Goal: Information Seeking & Learning: Understand process/instructions

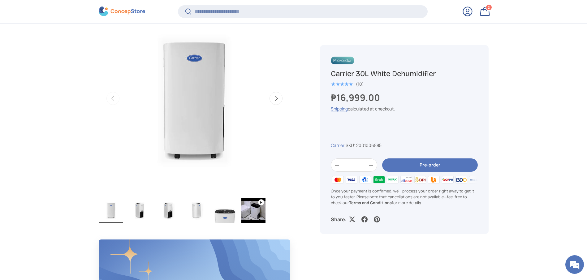
scroll to position [231, 0]
click at [366, 203] on strong "Terms and Conditions" at bounding box center [370, 203] width 43 height 6
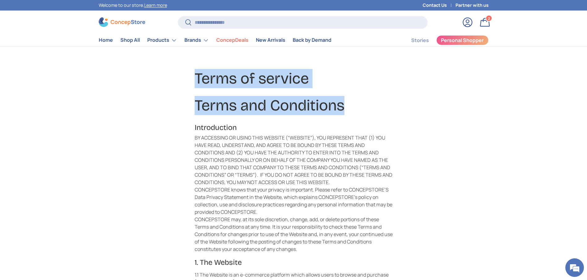
copy div "Terms of service Terms and Conditions"
drag, startPoint x: 353, startPoint y: 97, endPoint x: 197, endPoint y: 80, distance: 156.2
click at [369, 109] on h1 "Terms and Conditions" at bounding box center [294, 105] width 198 height 19
copy div "Terms of service Terms and Conditions"
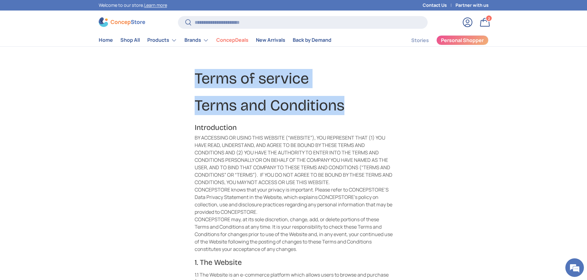
drag, startPoint x: 347, startPoint y: 109, endPoint x: 187, endPoint y: 62, distance: 166.6
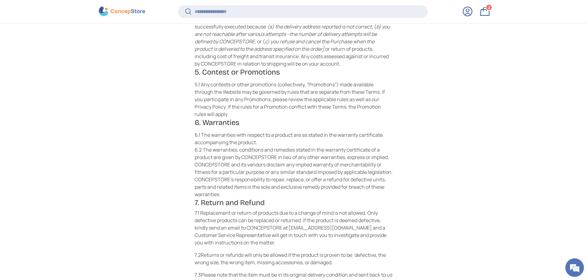
scroll to position [840, 0]
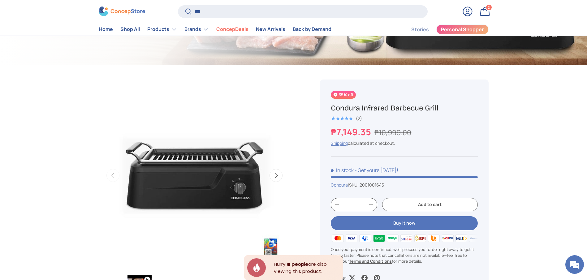
type input "***"
click at [178, 5] on button "Search" at bounding box center [185, 12] width 14 height 15
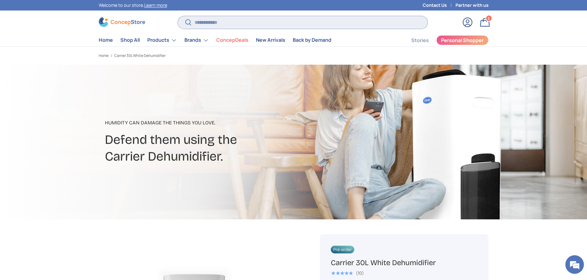
click at [275, 25] on input "Search" at bounding box center [302, 22] width 249 height 13
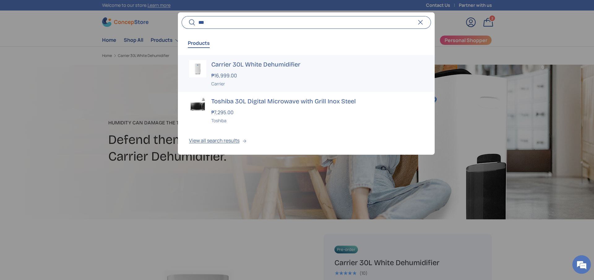
type input "***"
click at [269, 60] on h3 "Carrier 30L White Dehumidifier" at bounding box center [317, 64] width 212 height 9
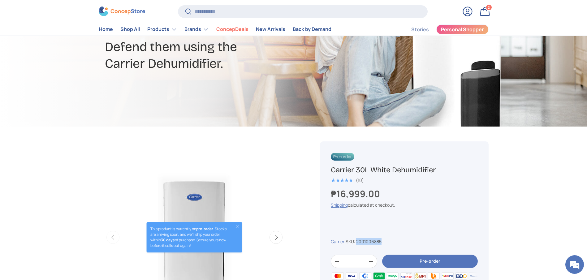
click at [361, 240] on div "Carrier | SKU: 2001006885" at bounding box center [404, 241] width 147 height 6
click at [386, 239] on div "Carrier | SKU: 2001006885" at bounding box center [404, 241] width 147 height 6
drag, startPoint x: 387, startPoint y: 243, endPoint x: 360, endPoint y: 242, distance: 27.2
click at [360, 242] on div "Carrier | SKU: 2001006885" at bounding box center [404, 241] width 147 height 6
copy span "2001006885"
